Goal: Task Accomplishment & Management: Manage account settings

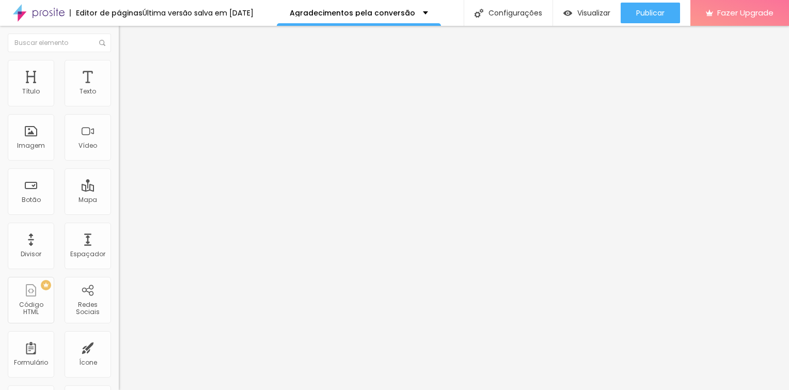
click at [202, 11] on div "Última versão salva em [DATE]" at bounding box center [198, 12] width 111 height 7
click at [166, 12] on div "Última versão salva em 27/08/2025" at bounding box center [198, 12] width 111 height 7
click at [182, 10] on div "Última versão salva em [DATE]" at bounding box center [198, 12] width 111 height 7
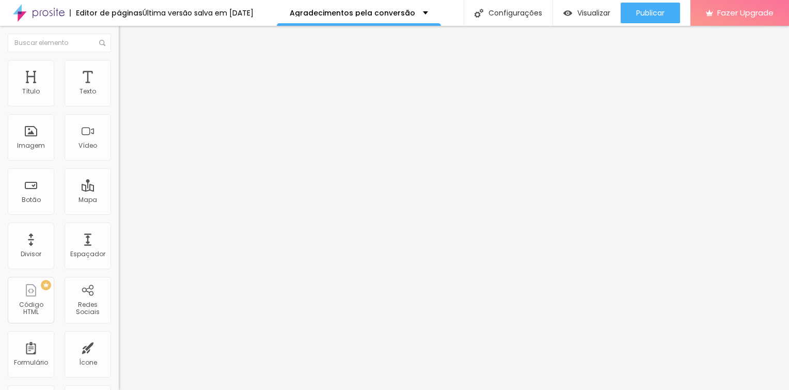
click at [157, 9] on div "Última versão salva em [DATE]" at bounding box center [198, 12] width 111 height 7
click at [591, 12] on span "Visualizar" at bounding box center [594, 13] width 33 height 8
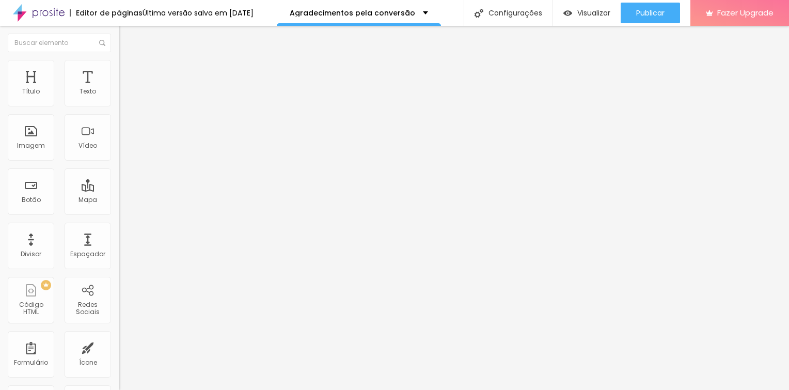
click at [174, 10] on div "Última versão salva em [DATE]" at bounding box center [198, 12] width 111 height 7
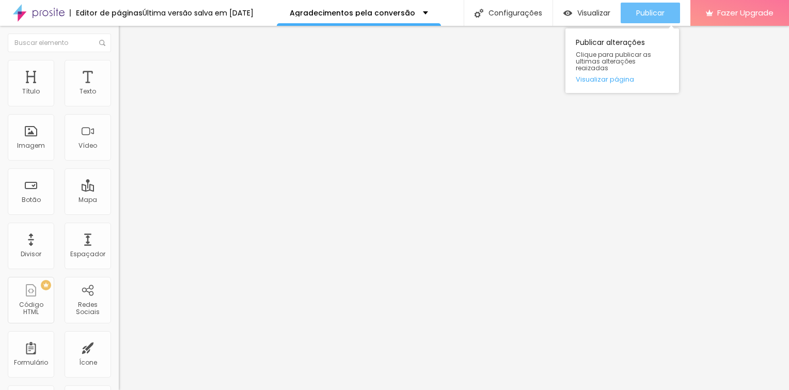
click at [657, 12] on span "Publicar" at bounding box center [650, 13] width 28 height 8
